Goal: Book appointment/travel/reservation

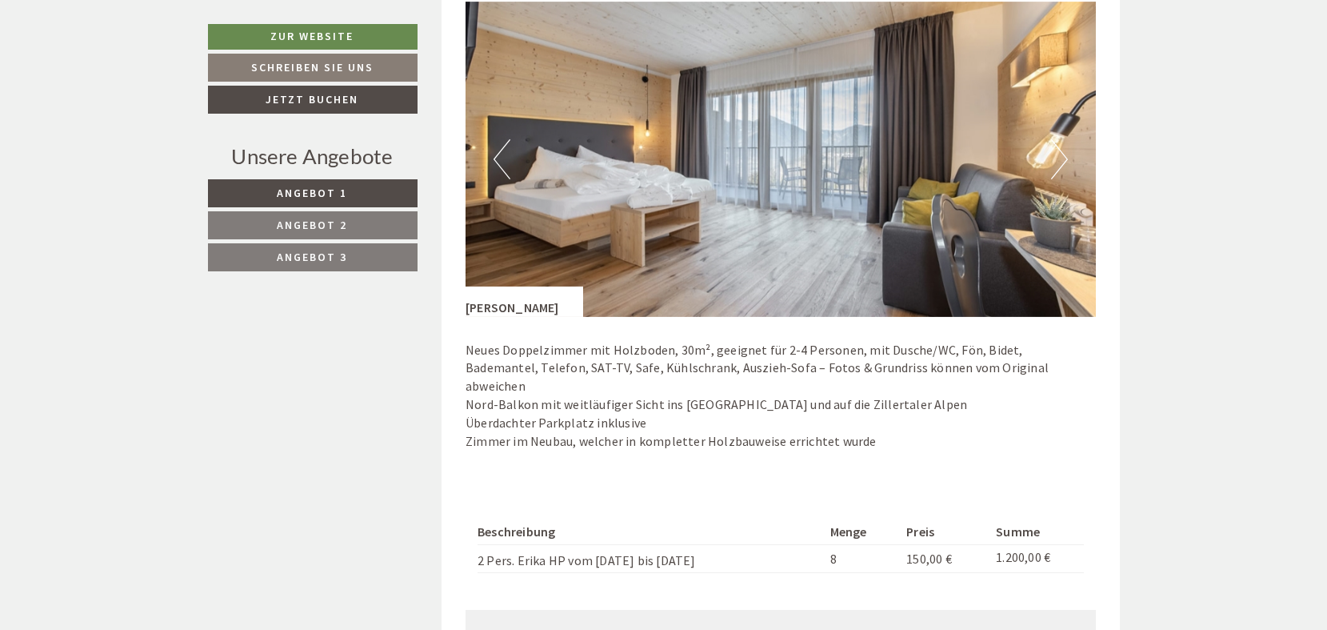
scroll to position [1119, 0]
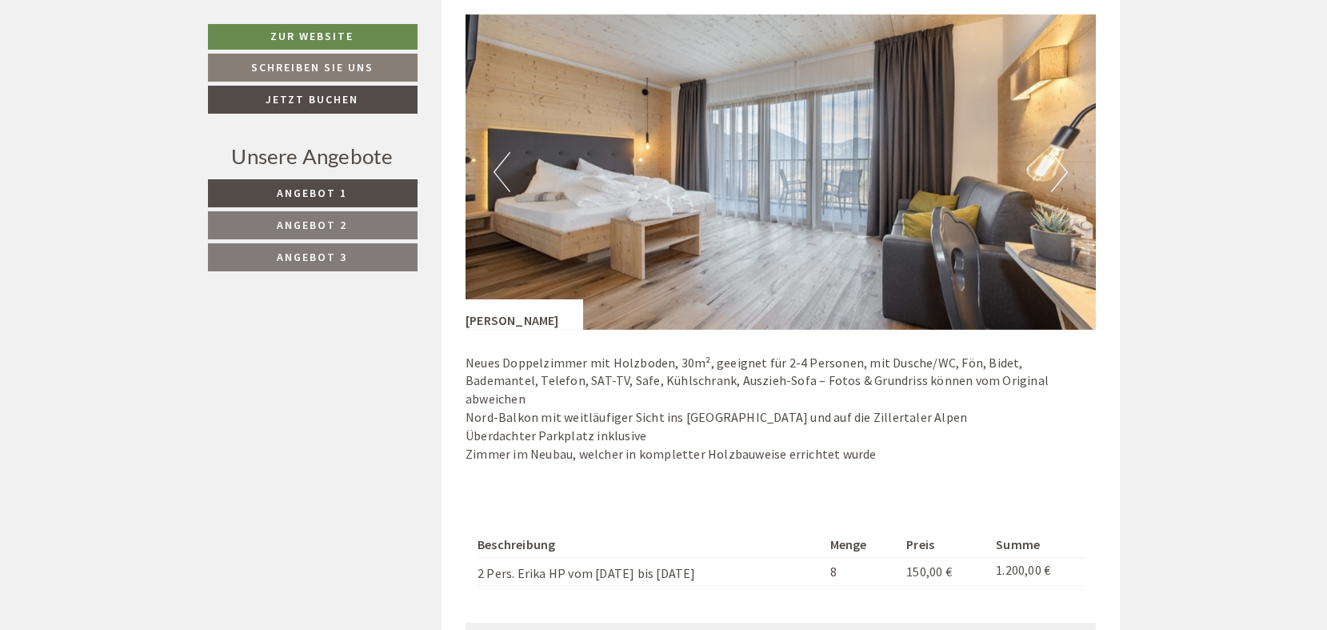
click at [1059, 166] on button "Next" at bounding box center [1059, 172] width 17 height 40
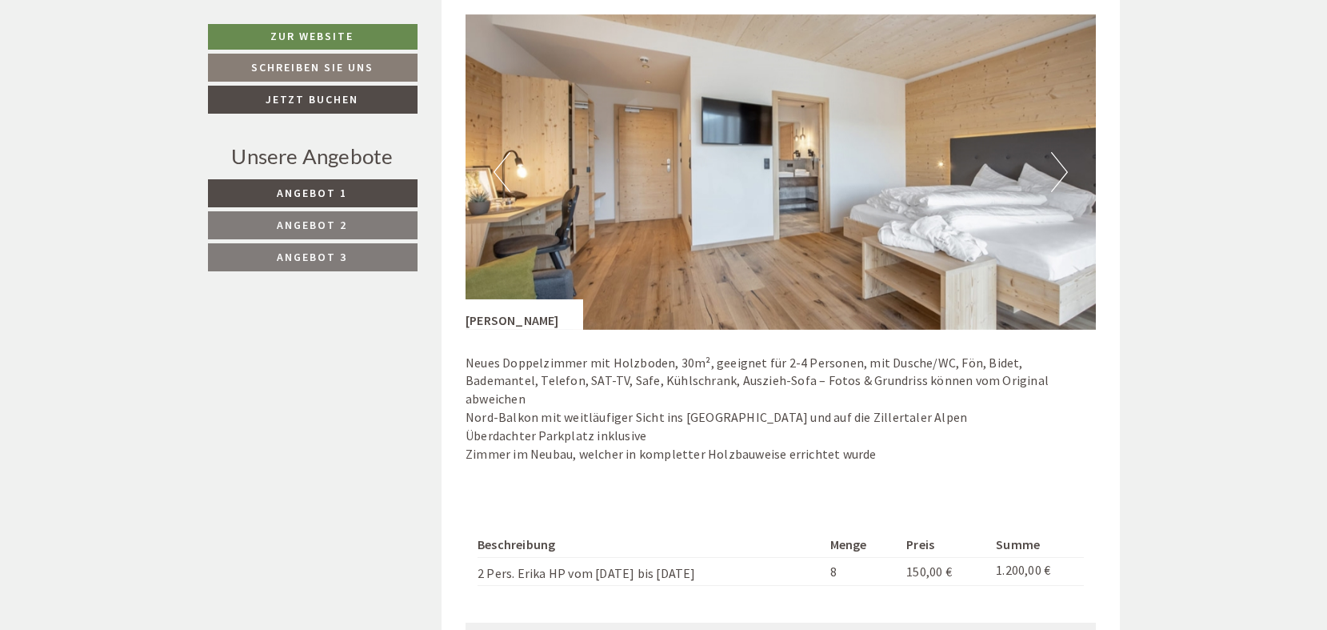
click at [1059, 166] on button "Next" at bounding box center [1059, 172] width 17 height 40
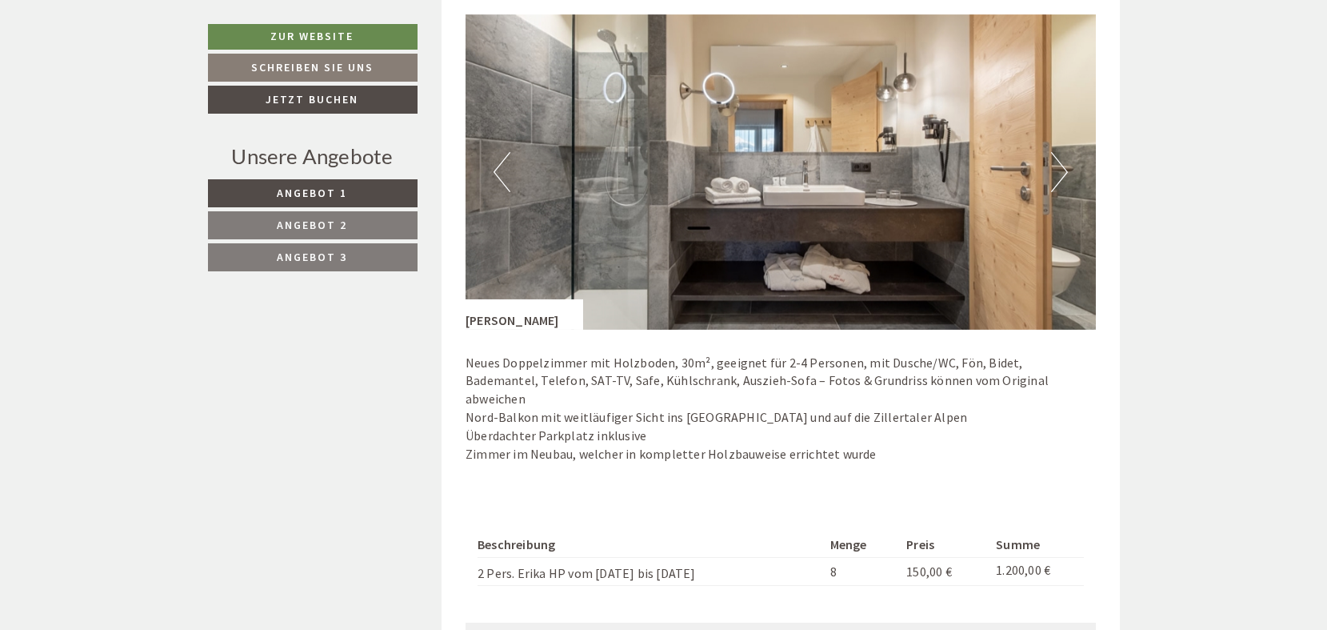
click at [1059, 166] on button "Next" at bounding box center [1059, 172] width 17 height 40
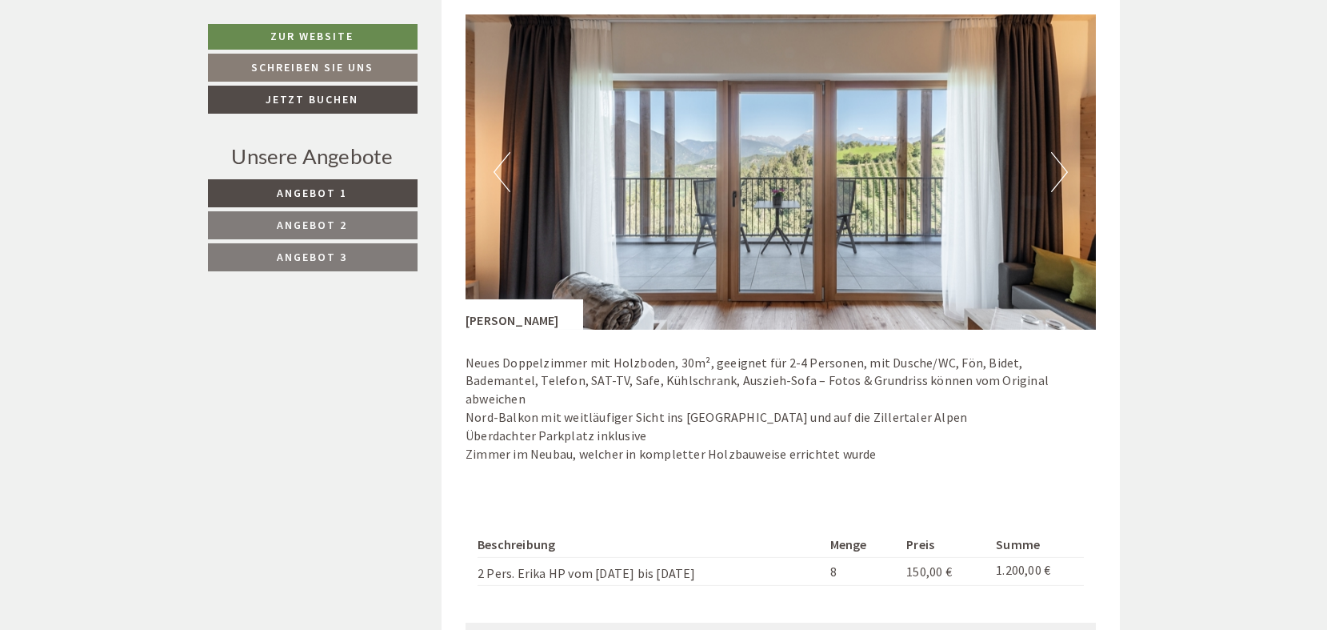
click at [1059, 166] on button "Next" at bounding box center [1059, 172] width 17 height 40
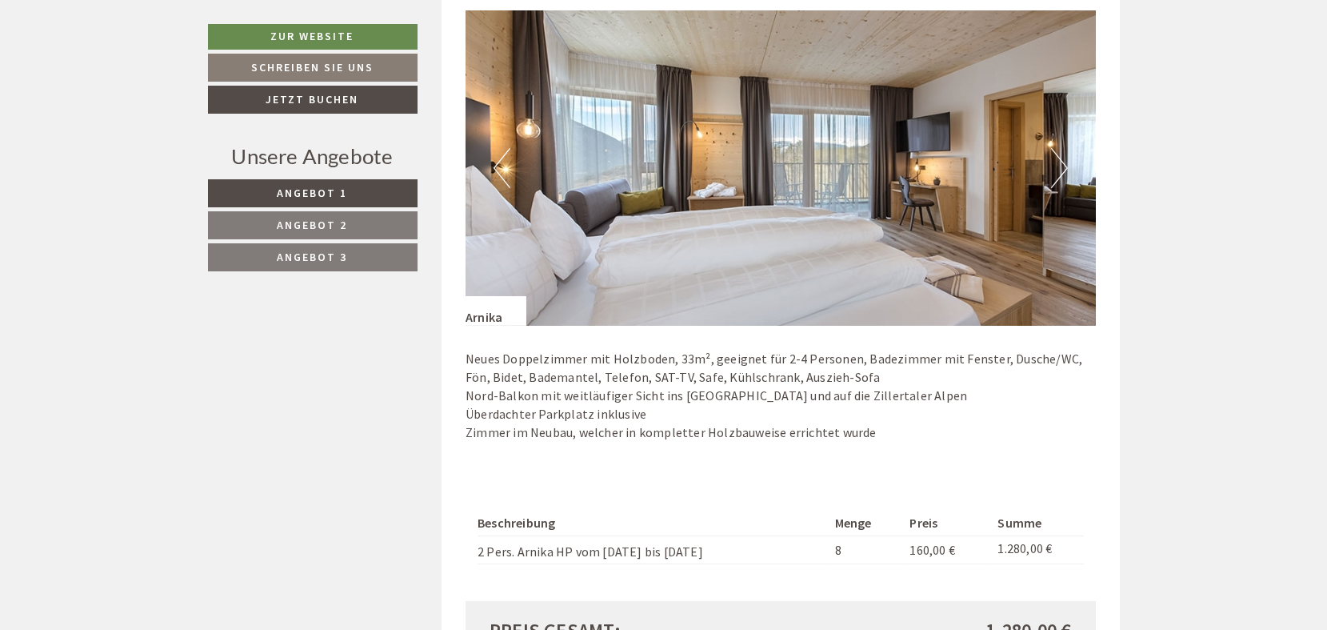
scroll to position [2160, 0]
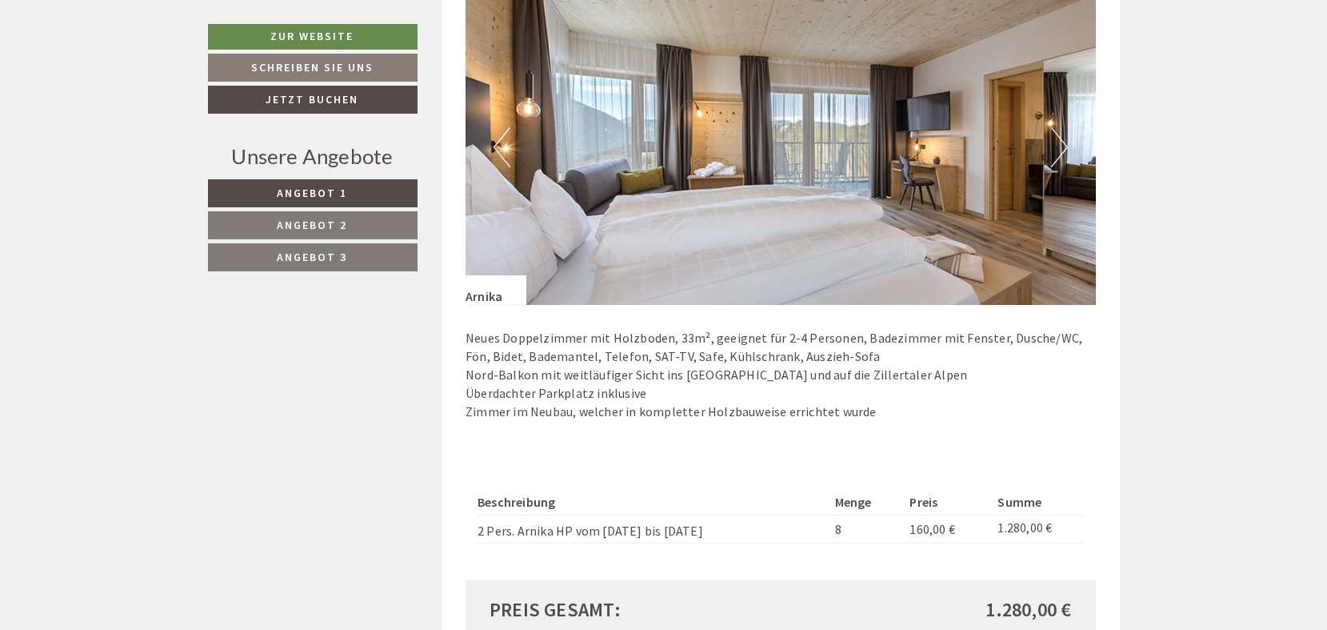
click at [1055, 127] on button "Next" at bounding box center [1059, 147] width 17 height 40
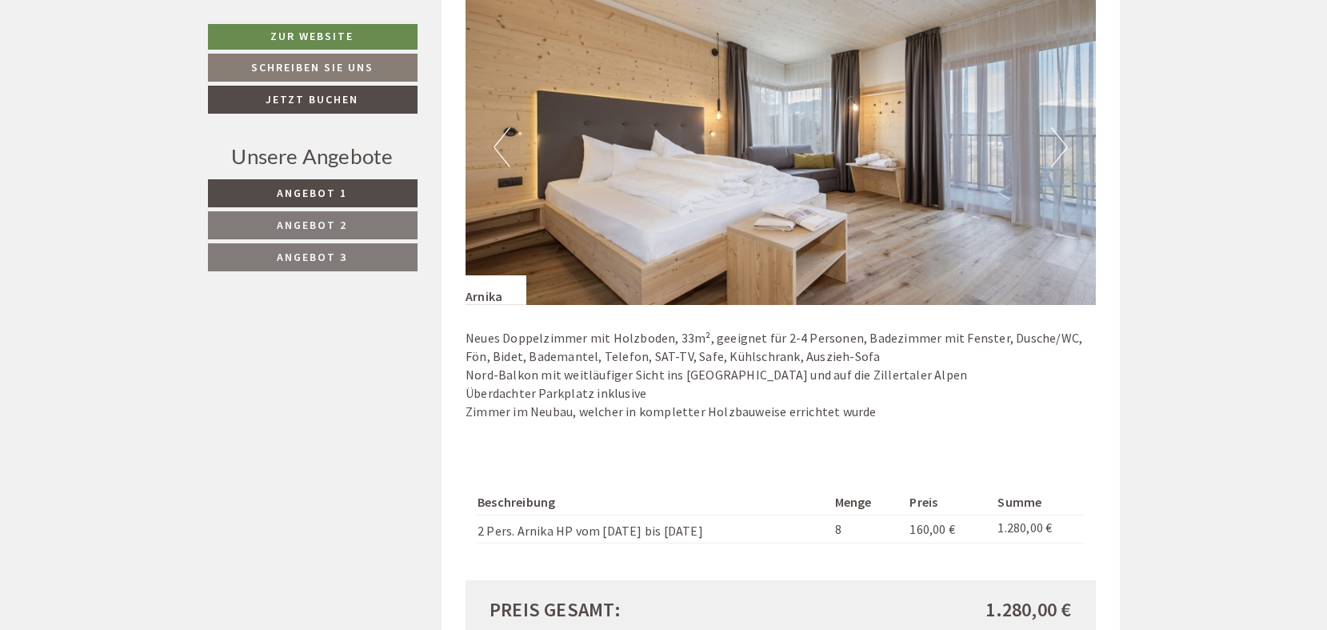
click at [1055, 127] on button "Next" at bounding box center [1059, 147] width 17 height 40
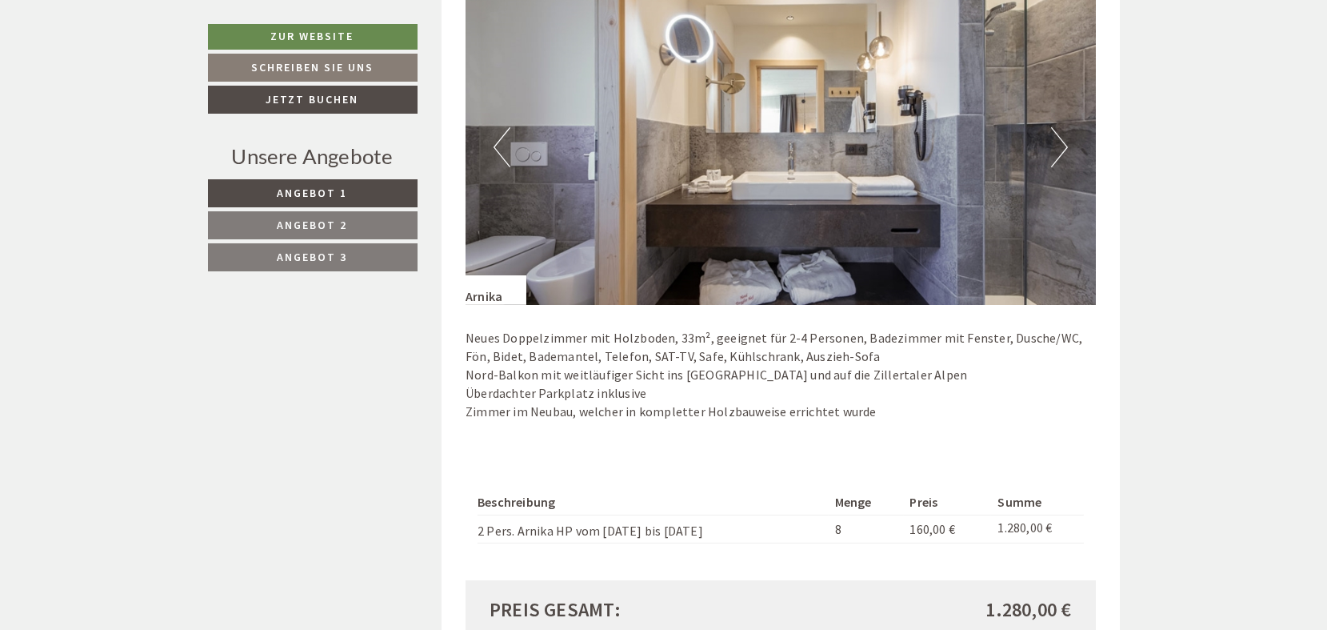
click at [1055, 127] on button "Next" at bounding box center [1059, 147] width 17 height 40
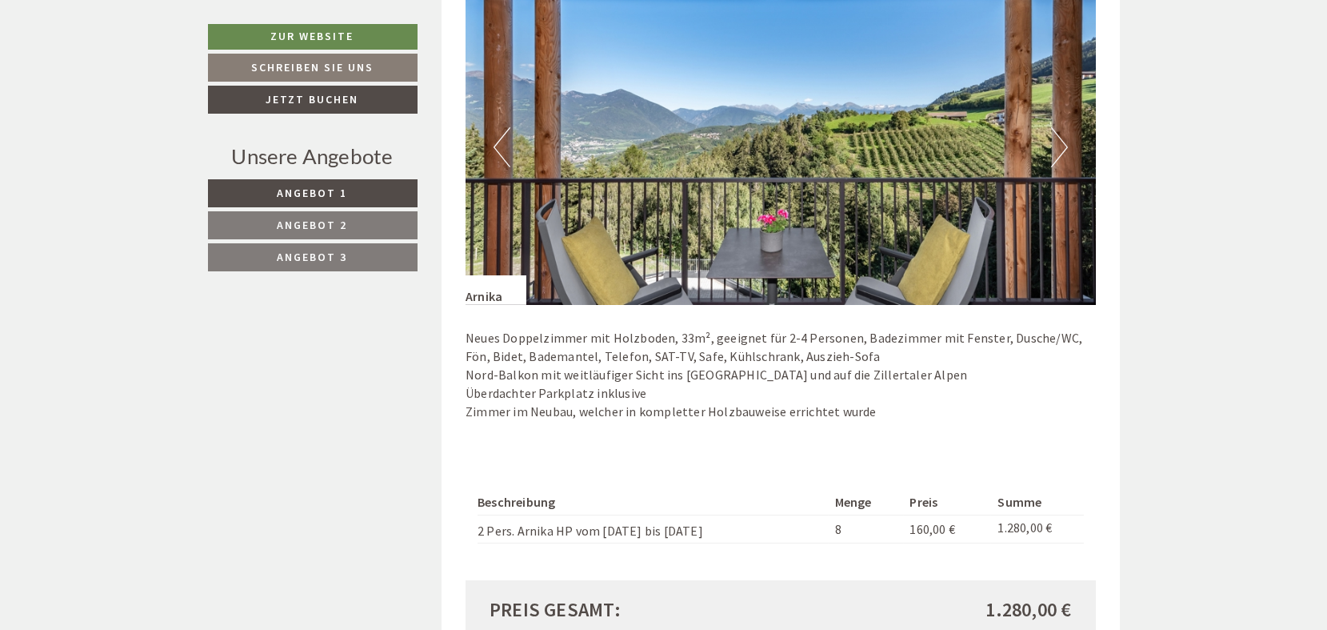
click at [1055, 127] on button "Next" at bounding box center [1059, 147] width 17 height 40
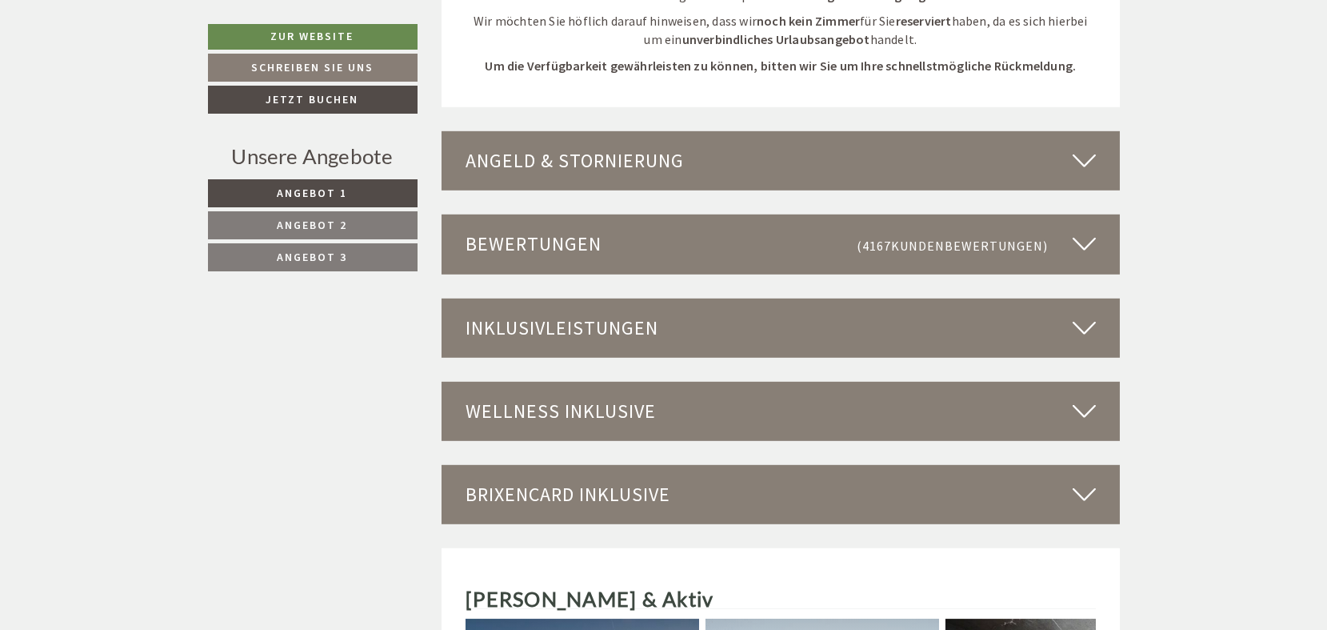
scroll to position [4160, 0]
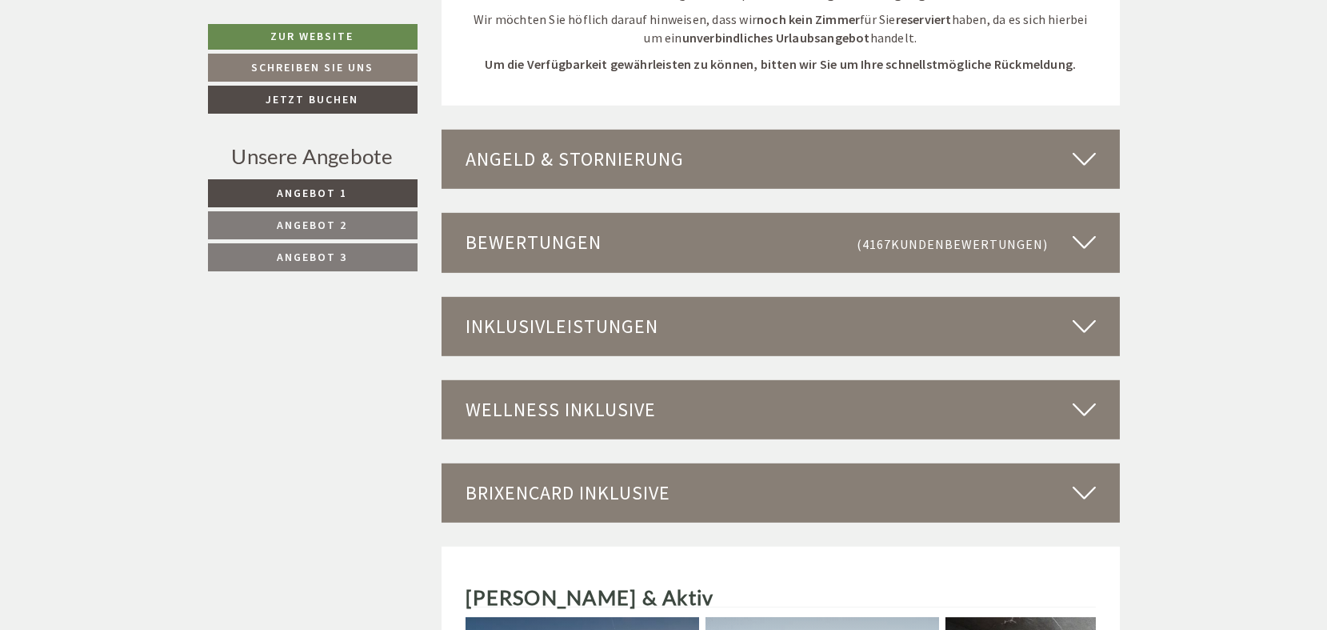
click at [1083, 146] on icon at bounding box center [1084, 159] width 23 height 27
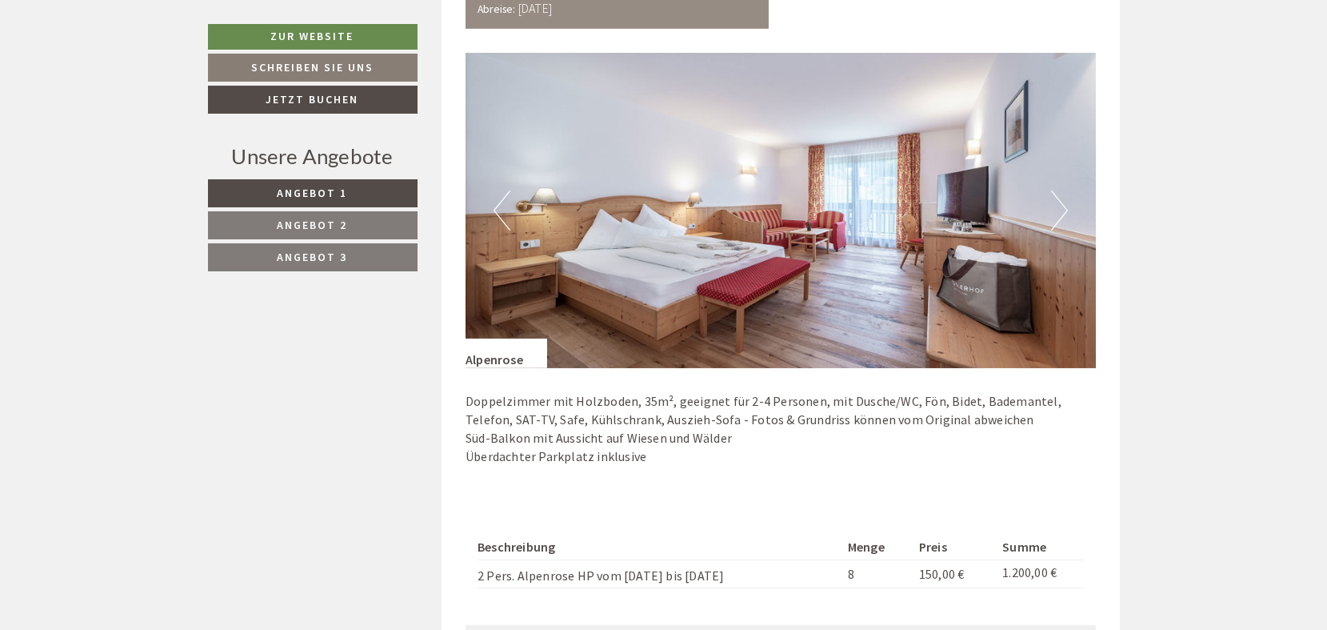
scroll to position [3120, 0]
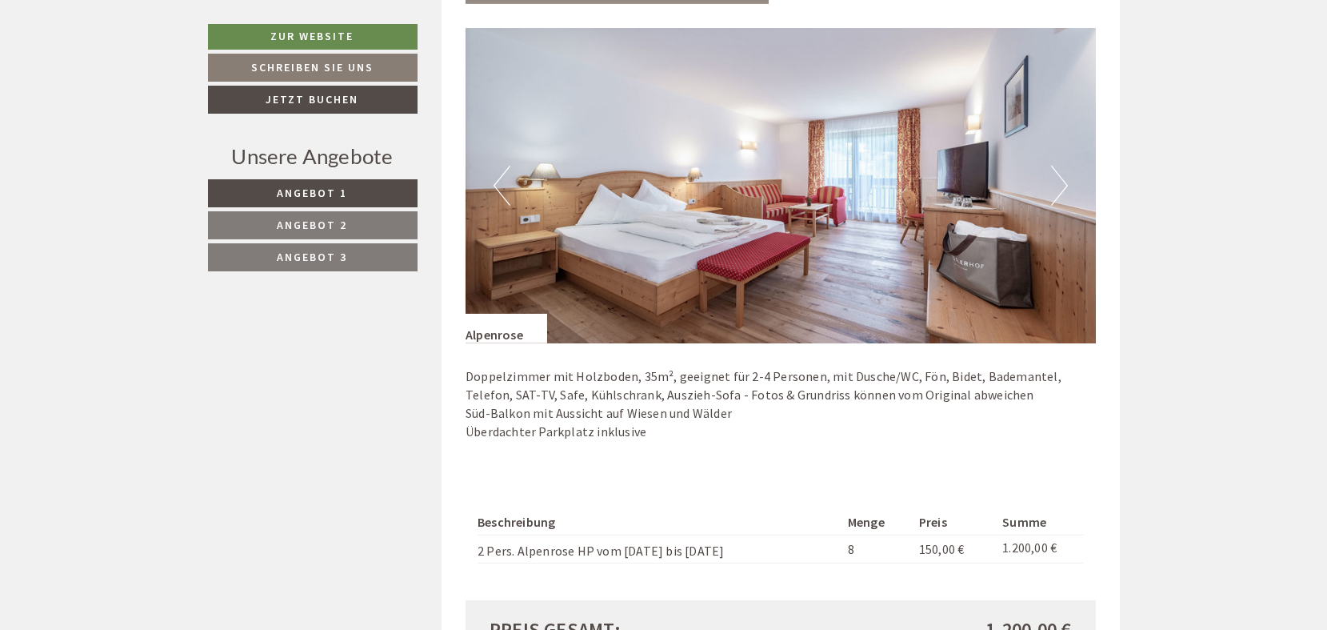
click at [1055, 170] on button "Next" at bounding box center [1059, 186] width 17 height 40
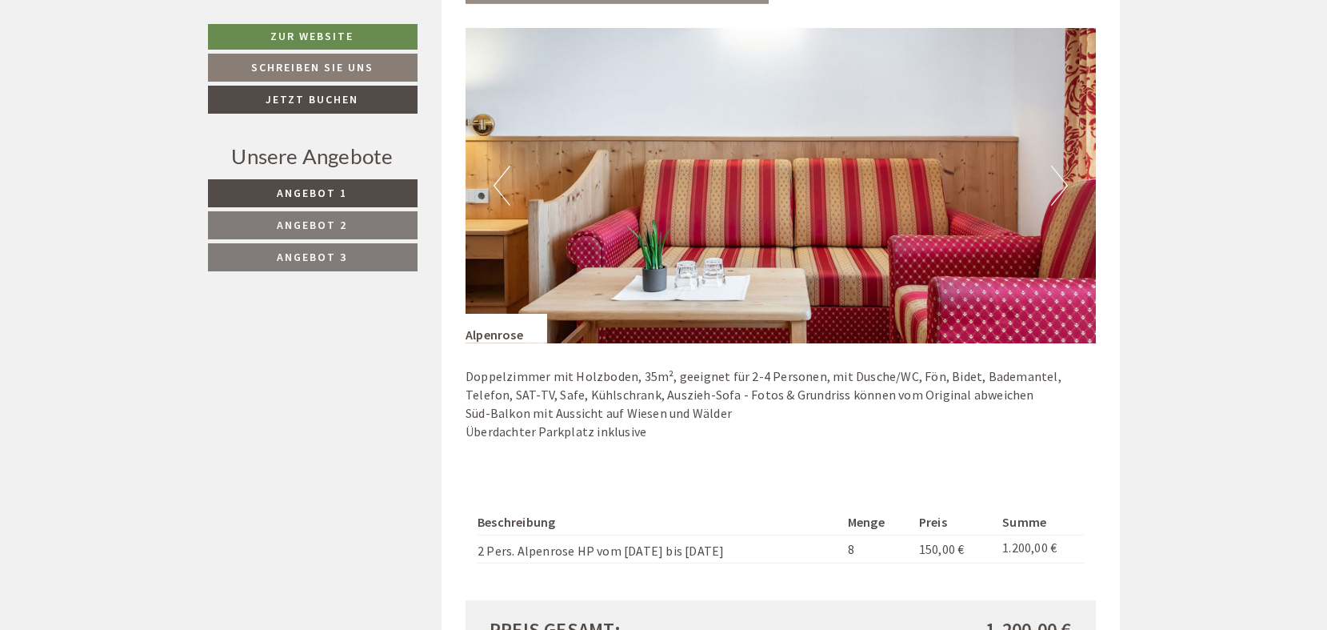
click at [1055, 170] on button "Next" at bounding box center [1059, 186] width 17 height 40
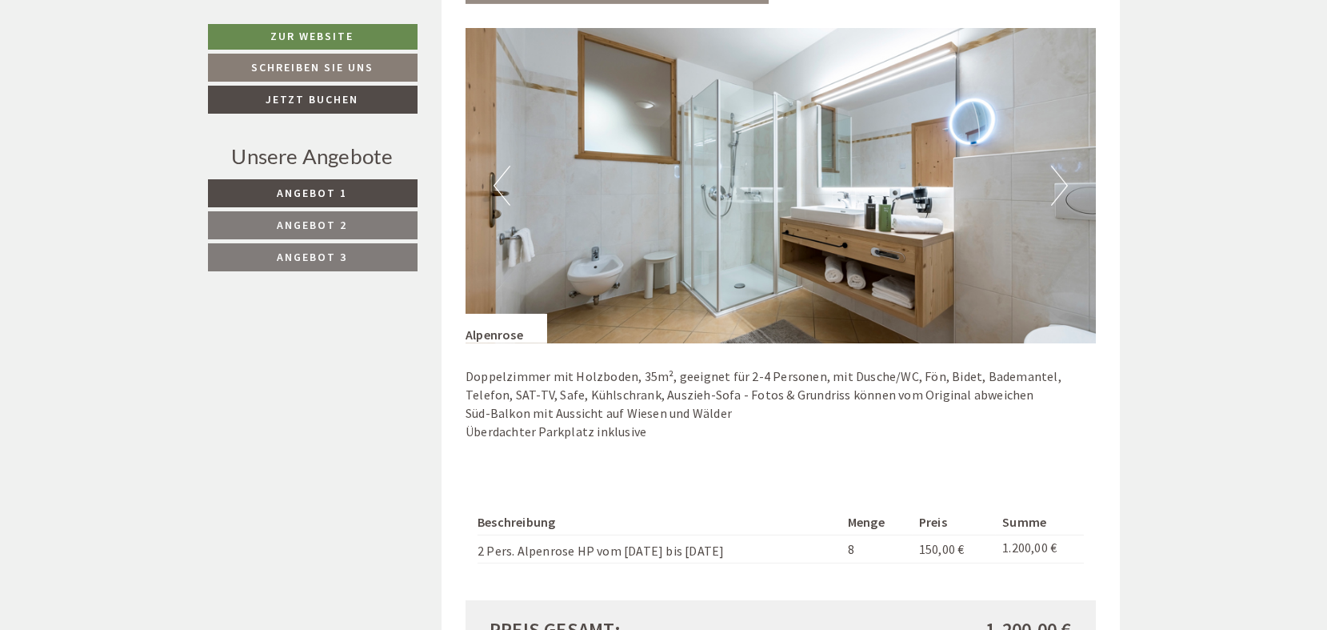
click at [1055, 170] on button "Next" at bounding box center [1059, 186] width 17 height 40
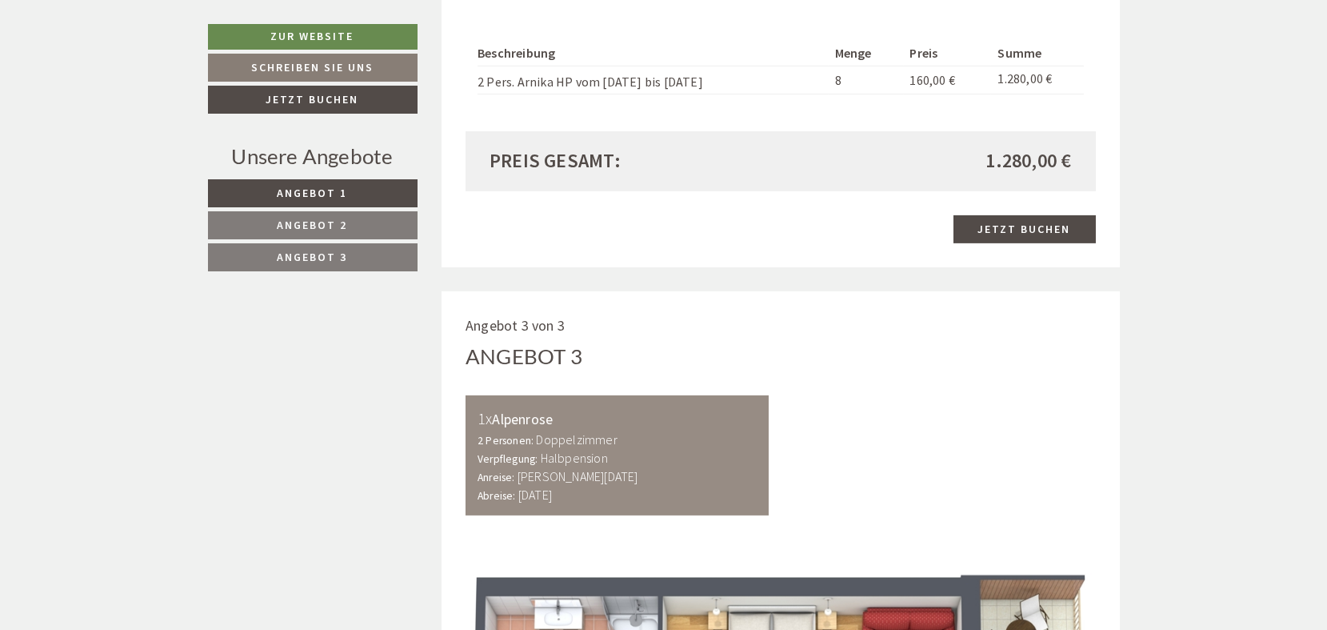
scroll to position [2640, 0]
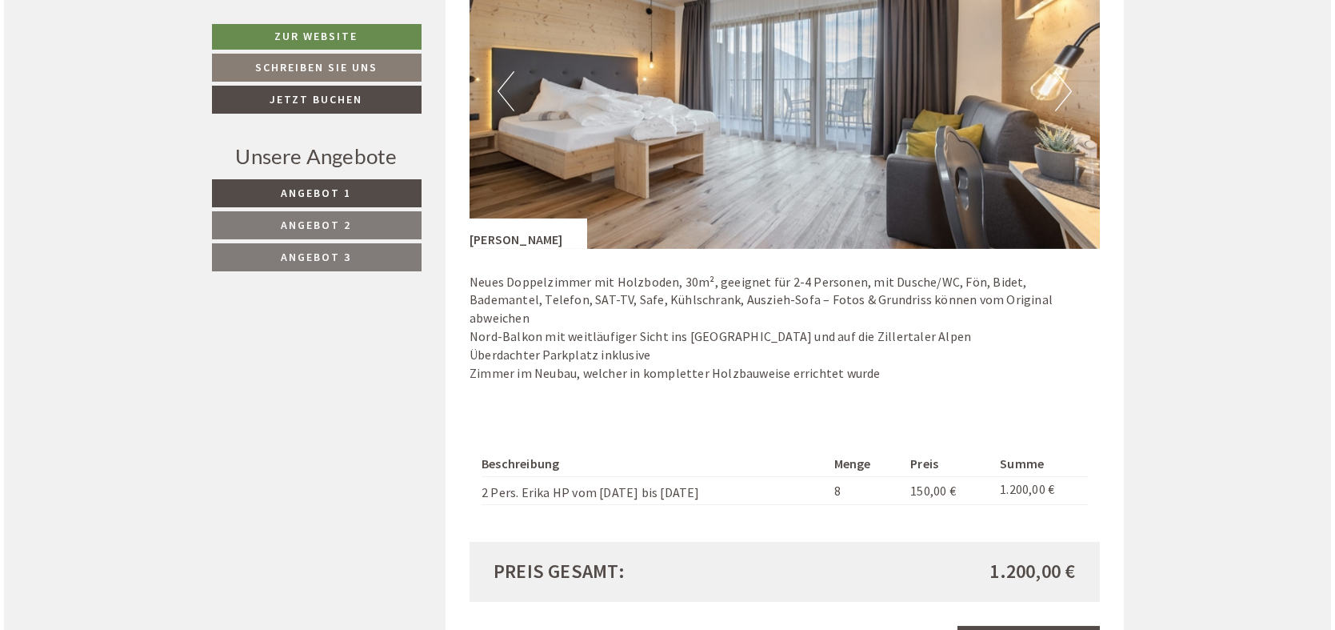
scroll to position [1279, 0]
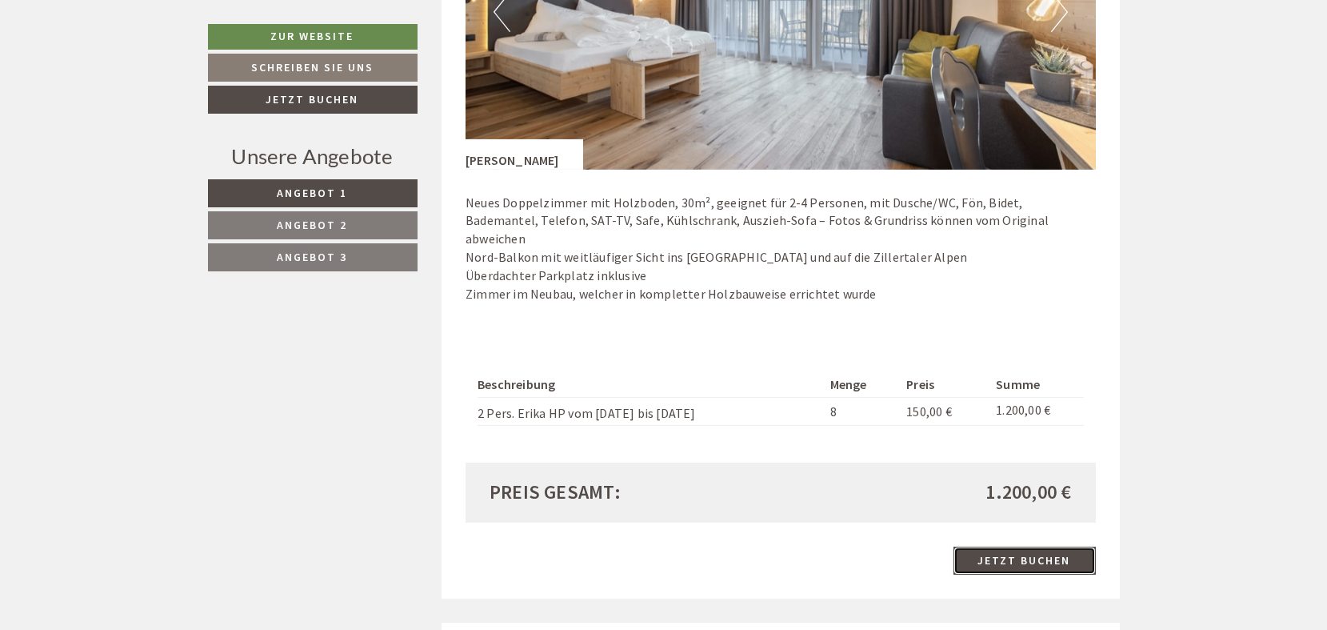
click at [1033, 546] on link "Jetzt buchen" at bounding box center [1025, 560] width 142 height 28
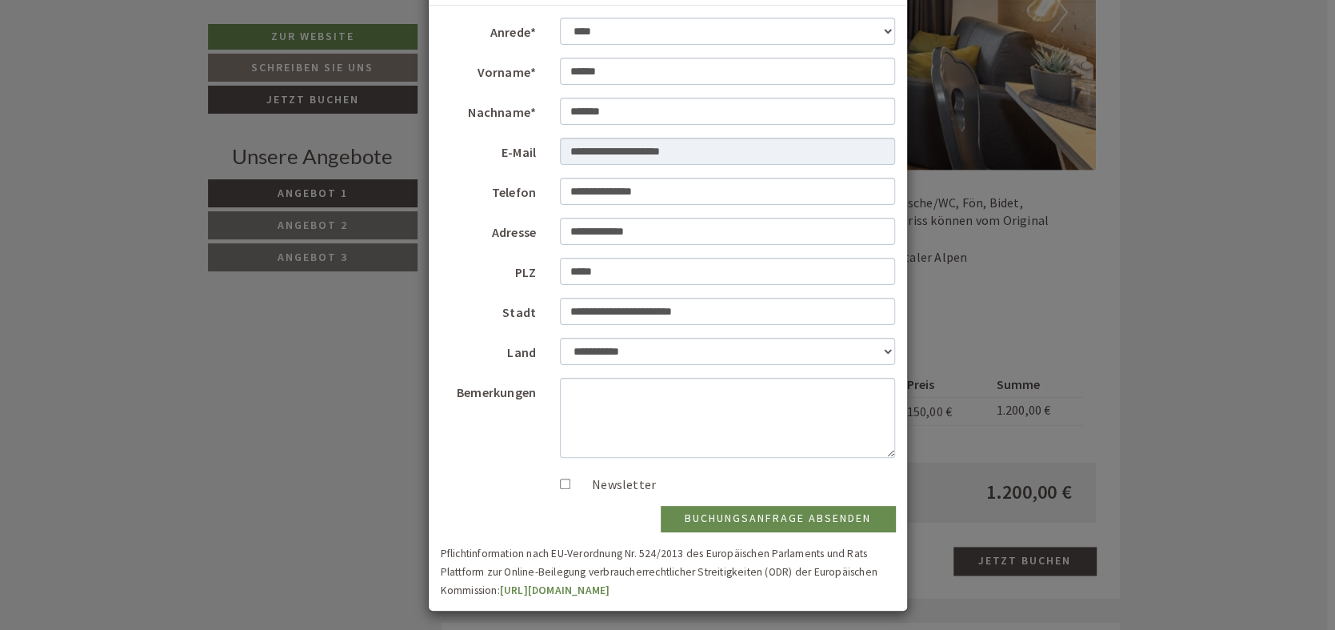
scroll to position [93, 0]
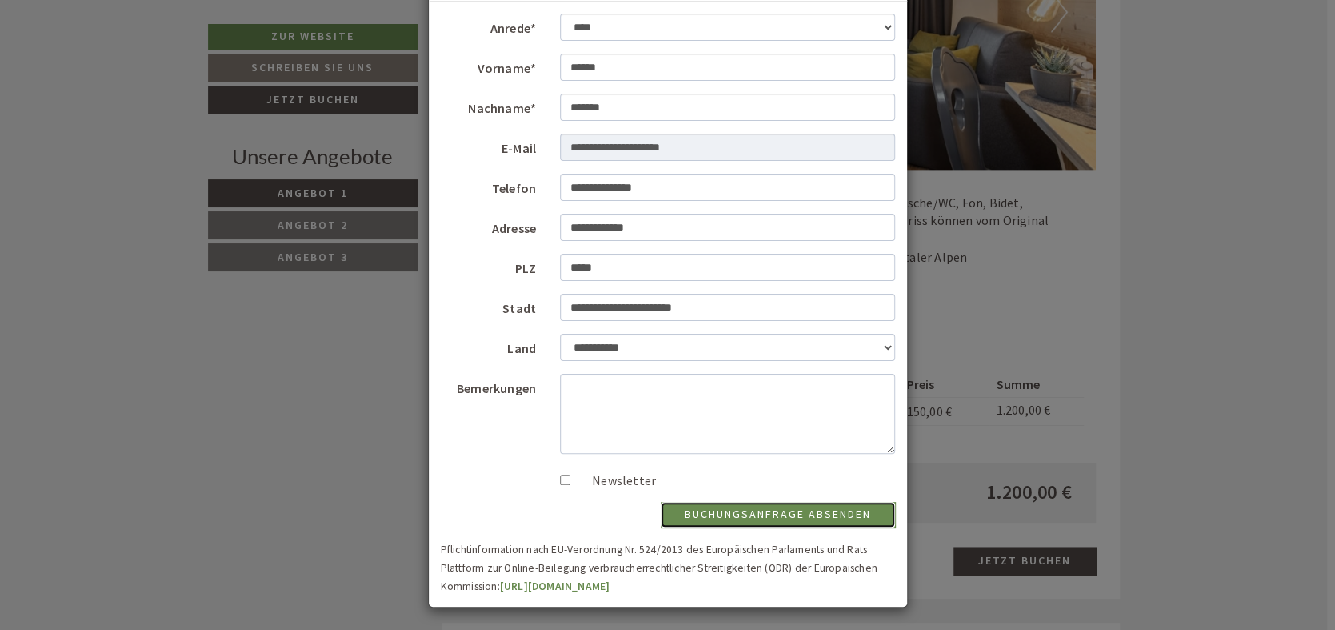
click at [764, 514] on button "Buchungsanfrage absenden" at bounding box center [778, 515] width 234 height 26
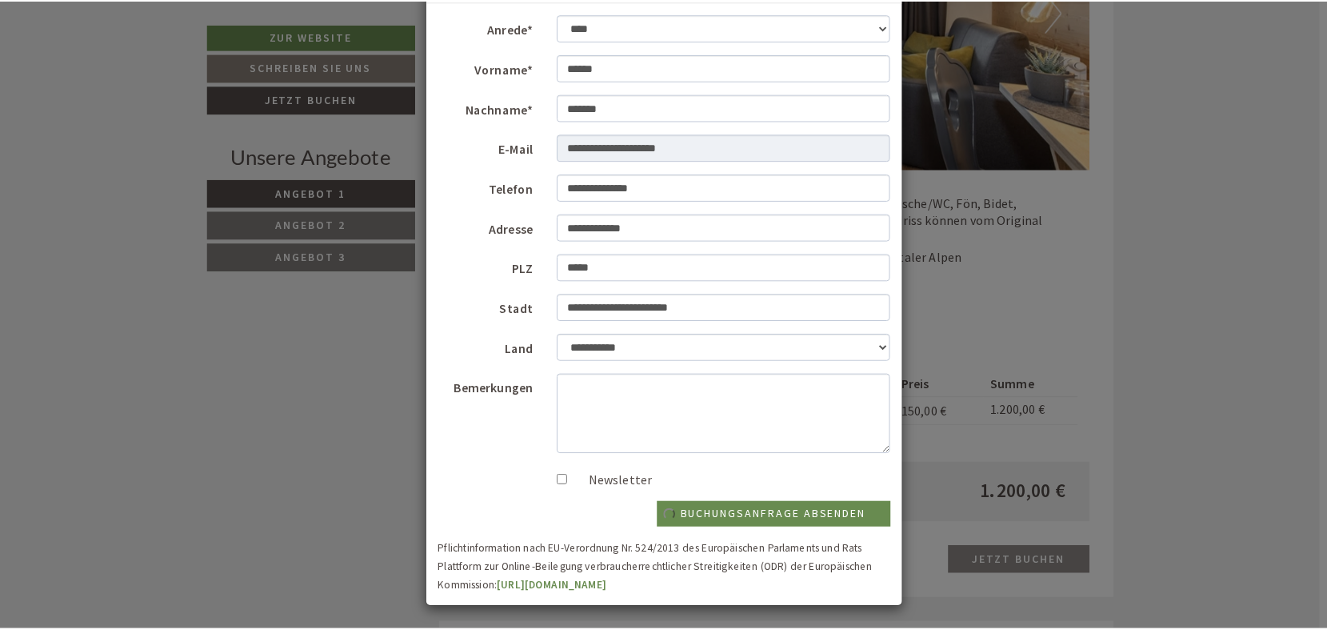
scroll to position [0, 0]
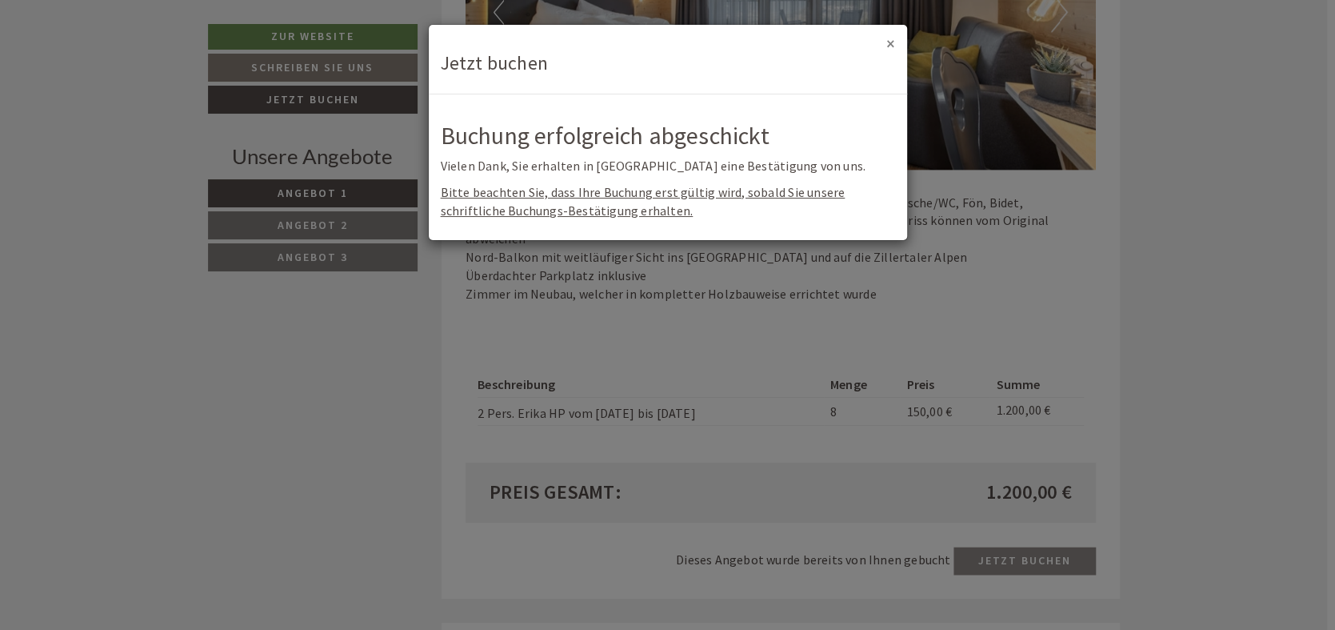
click at [891, 42] on button "×" at bounding box center [891, 43] width 9 height 17
